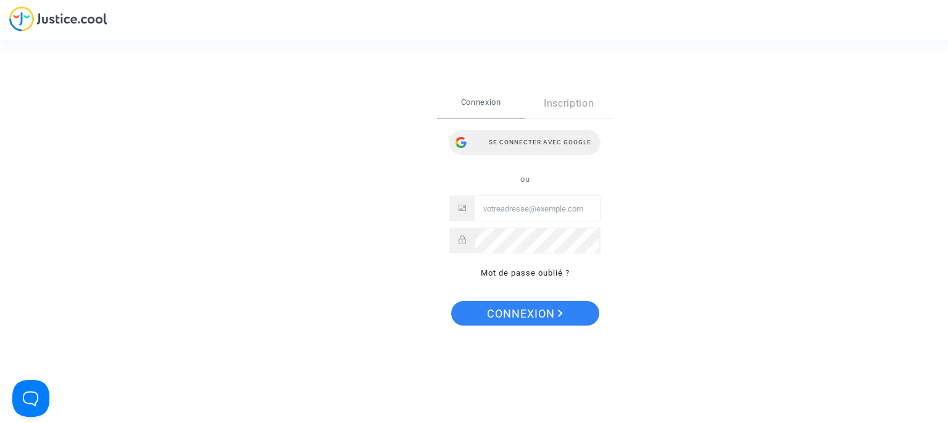
click at [524, 137] on div "Se connecter avec Google" at bounding box center [524, 142] width 151 height 25
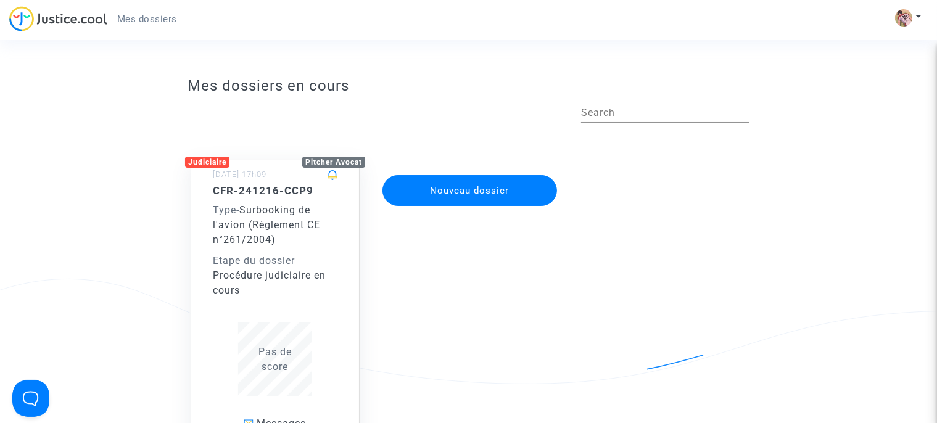
click at [275, 263] on div "Etape du dossier" at bounding box center [275, 261] width 125 height 15
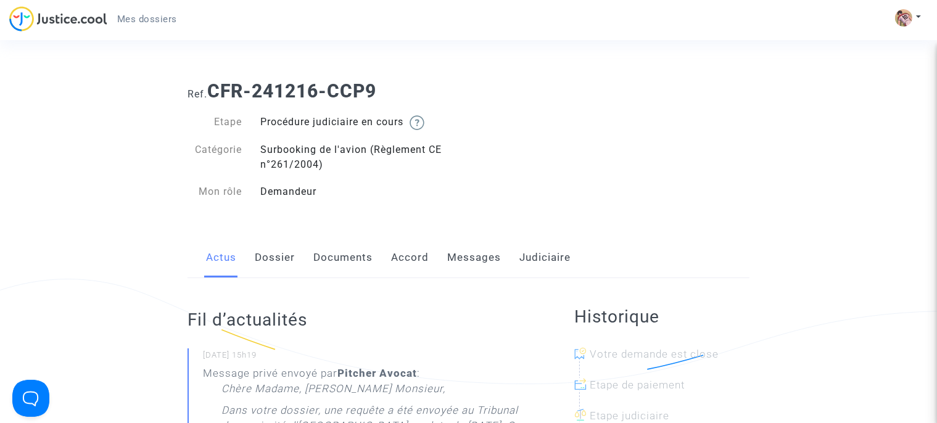
click at [493, 263] on link "Messages" at bounding box center [474, 258] width 54 height 41
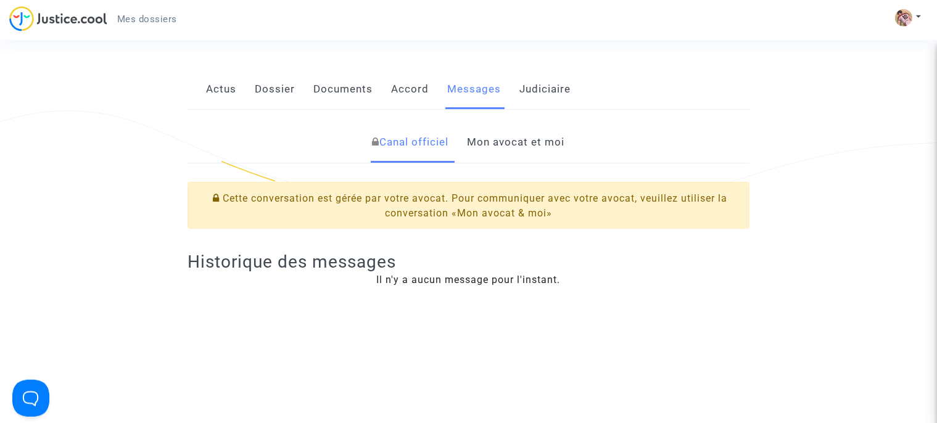
scroll to position [195, 0]
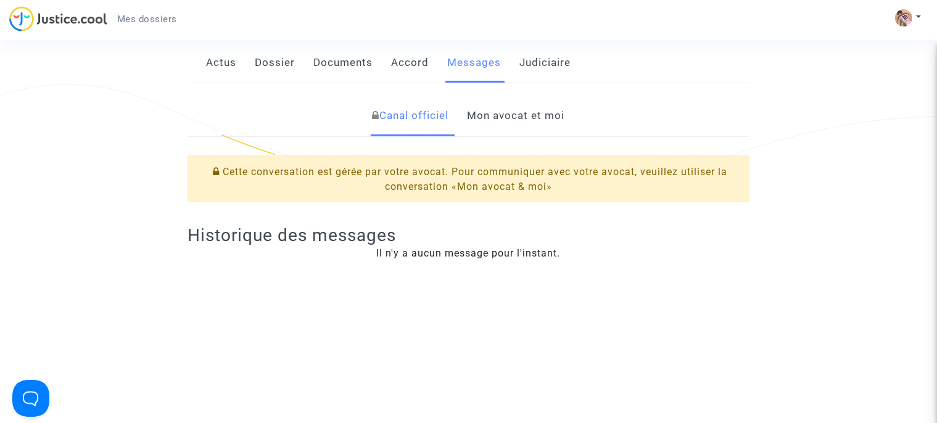
click at [481, 119] on link "Mon avocat et moi" at bounding box center [516, 116] width 97 height 41
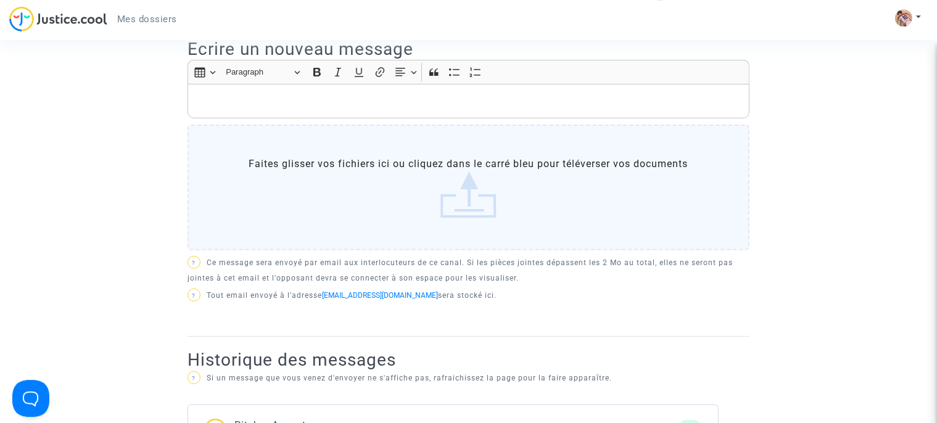
scroll to position [391, 0]
